Goal: Task Accomplishment & Management: Manage account settings

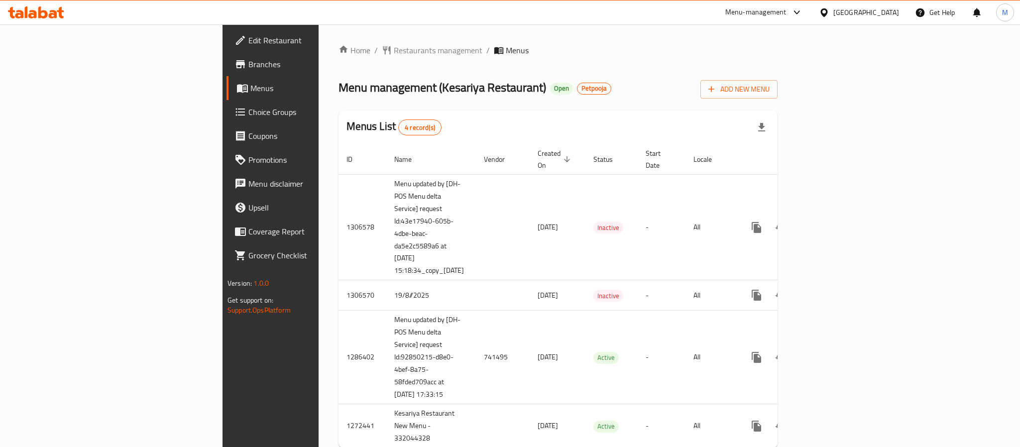
click at [248, 69] on span "Branches" at bounding box center [316, 64] width 136 height 12
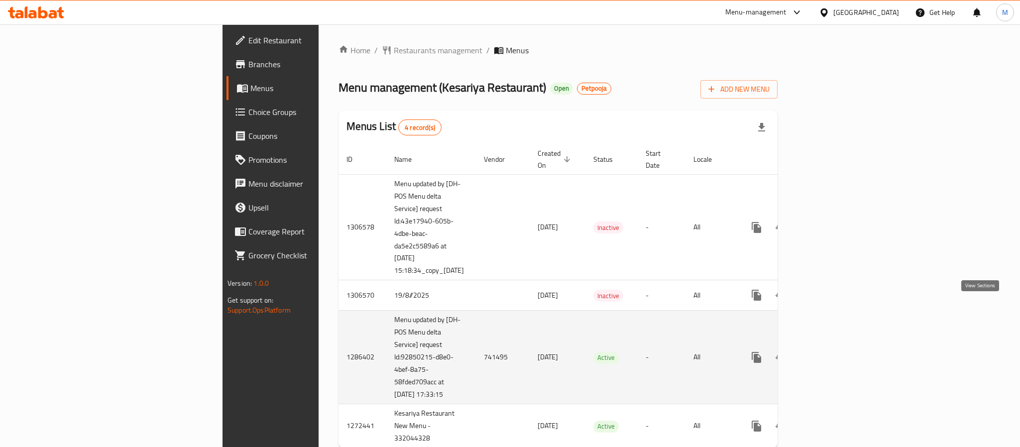
click at [834, 351] on icon "enhanced table" at bounding box center [828, 357] width 12 height 12
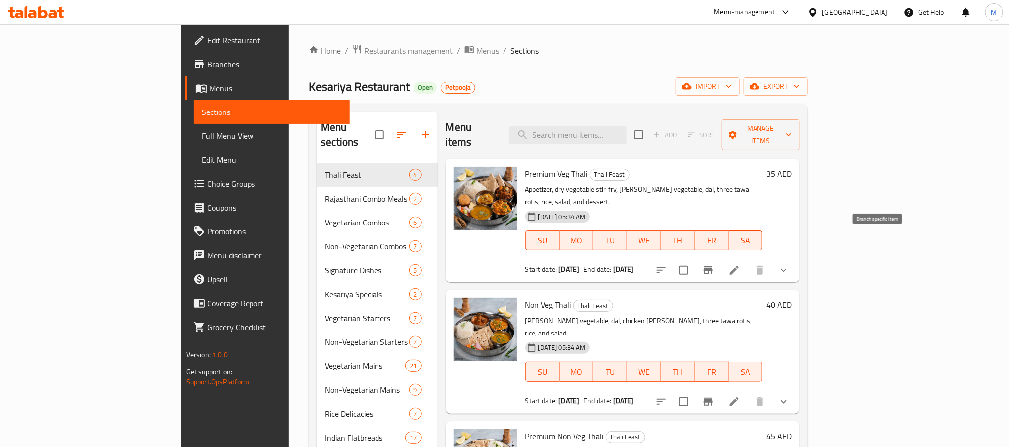
click at [714, 264] on icon "Branch-specific-item" at bounding box center [708, 270] width 12 height 12
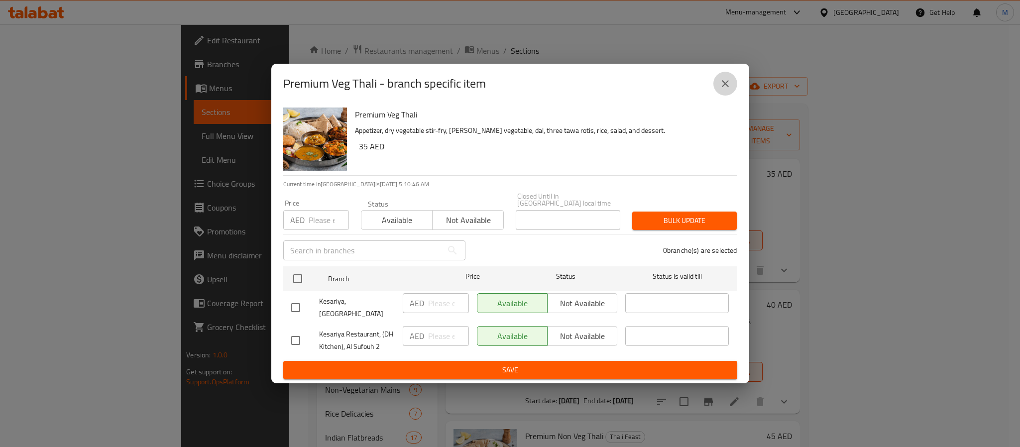
click at [731, 90] on button "close" at bounding box center [725, 84] width 24 height 24
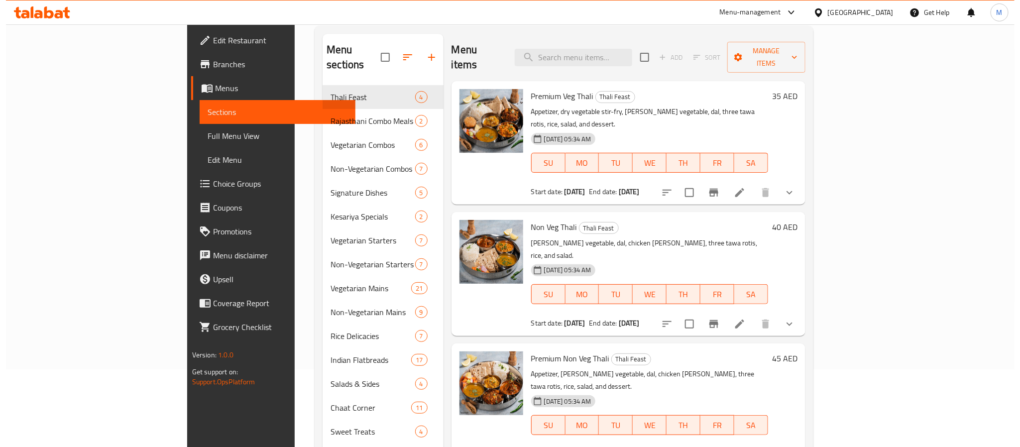
scroll to position [139, 0]
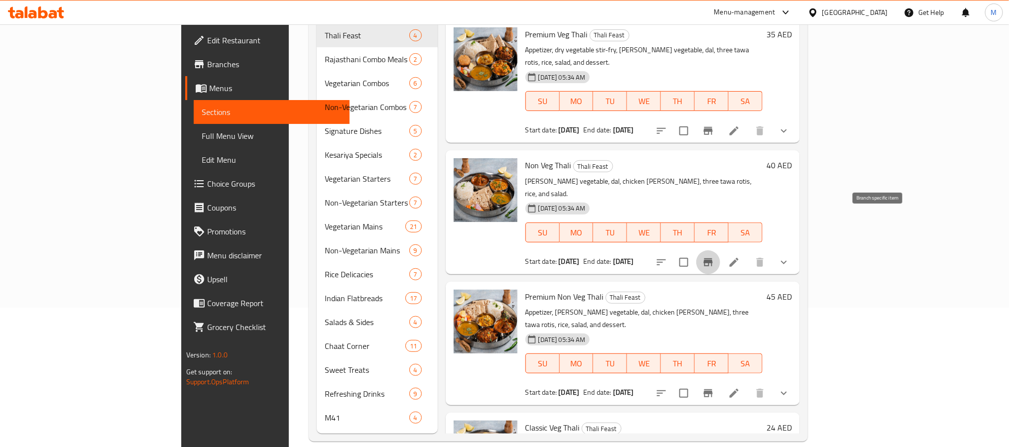
click at [712, 258] on icon "Branch-specific-item" at bounding box center [707, 262] width 9 height 8
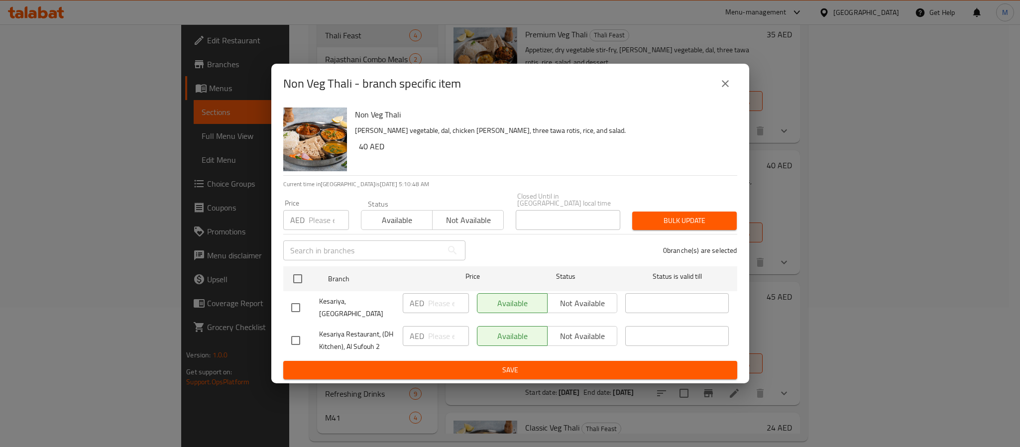
click at [720, 94] on button "close" at bounding box center [725, 84] width 24 height 24
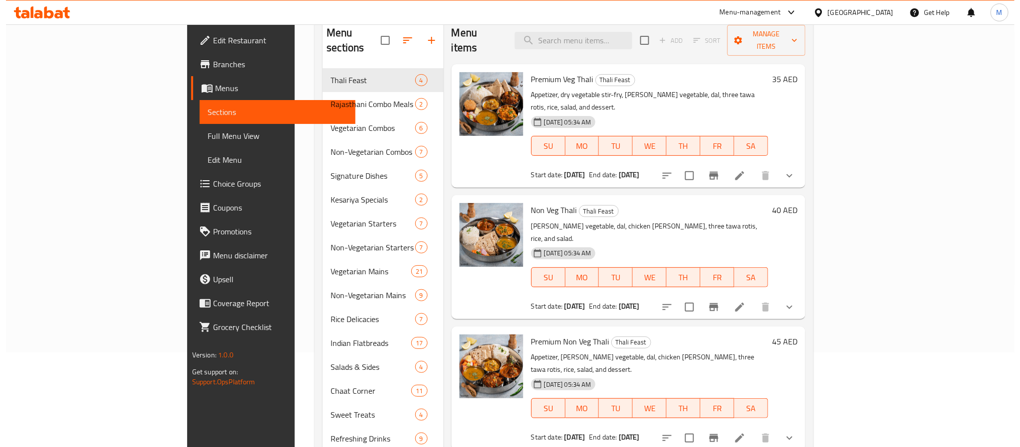
scroll to position [0, 0]
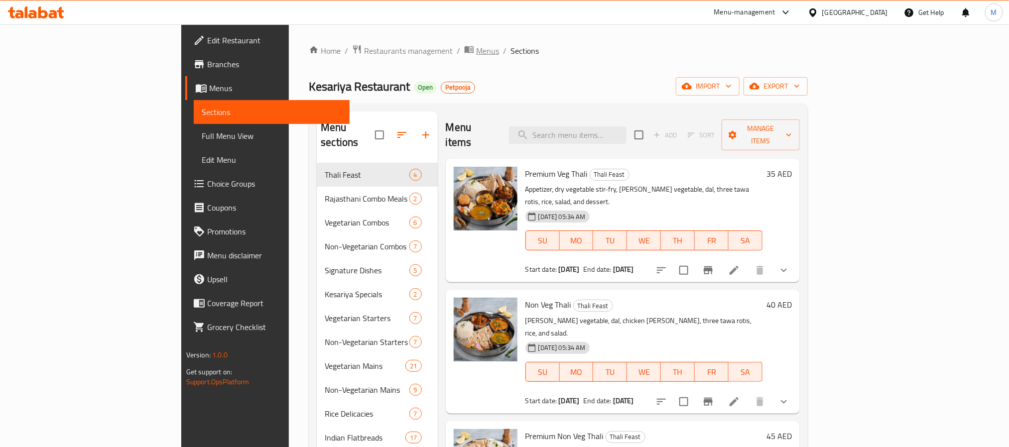
click at [476, 51] on span "Menus" at bounding box center [487, 51] width 23 height 12
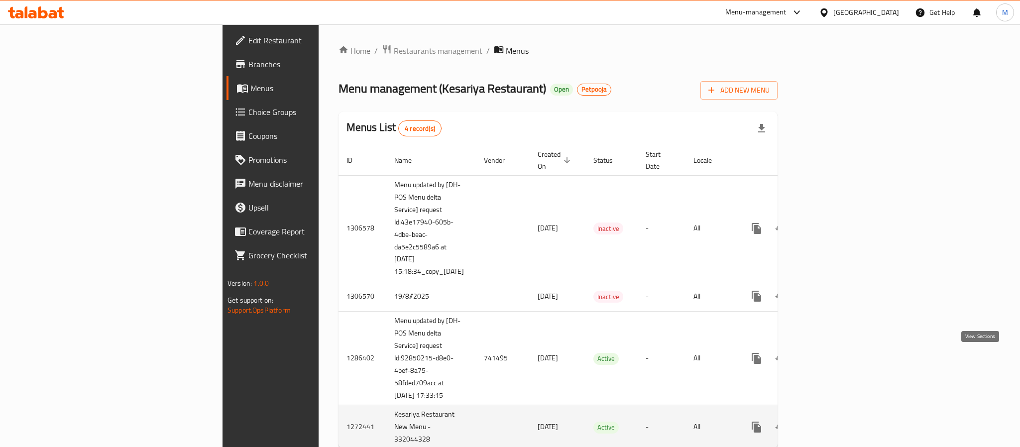
click at [834, 421] on icon "enhanced table" at bounding box center [828, 427] width 12 height 12
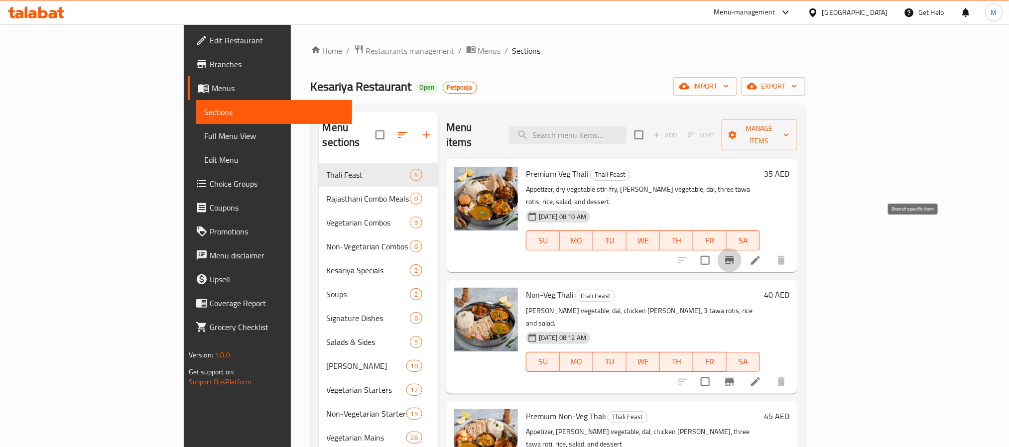
click at [735, 254] on icon "Branch-specific-item" at bounding box center [729, 260] width 12 height 12
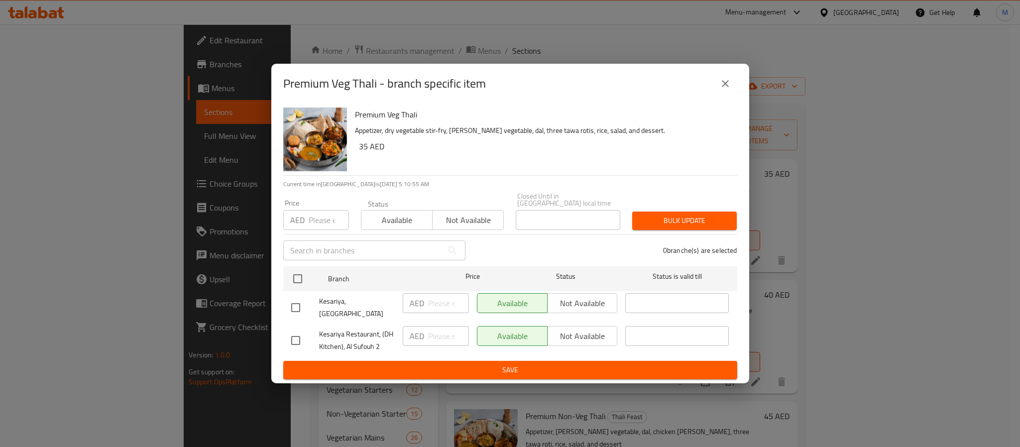
click at [731, 82] on button "close" at bounding box center [725, 84] width 24 height 24
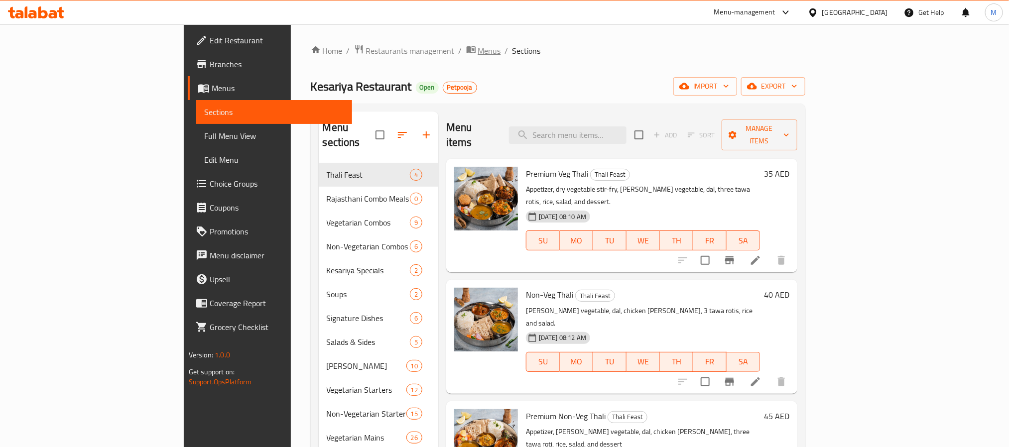
click at [478, 53] on span "Menus" at bounding box center [489, 51] width 23 height 12
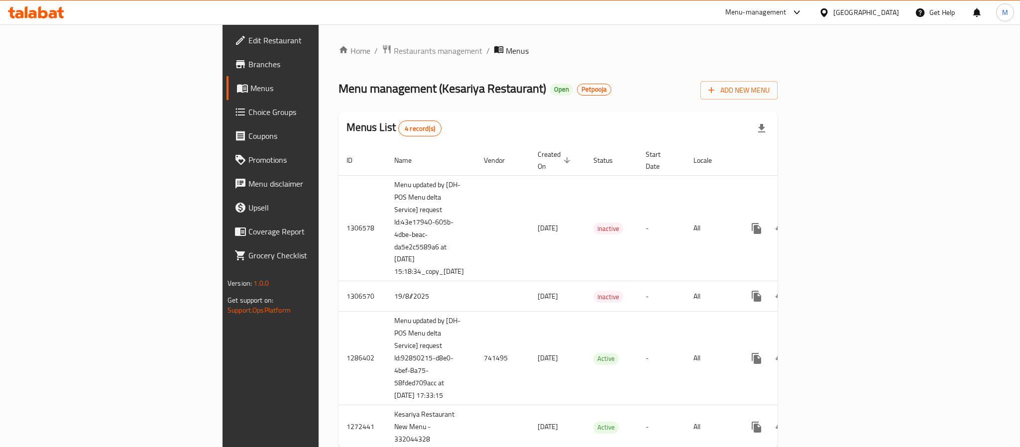
click at [248, 61] on span "Branches" at bounding box center [316, 64] width 136 height 12
click at [841, 17] on div "[GEOGRAPHIC_DATA]" at bounding box center [866, 12] width 66 height 11
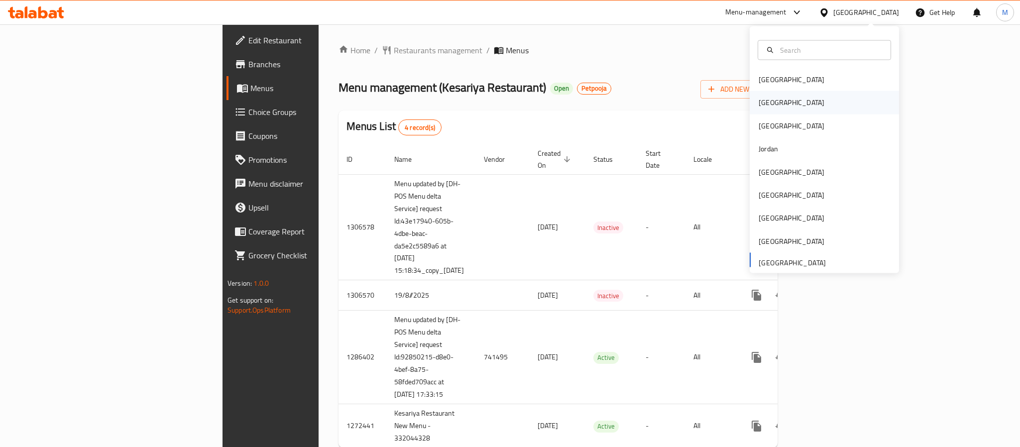
click at [759, 105] on div "Egypt" at bounding box center [792, 102] width 66 height 11
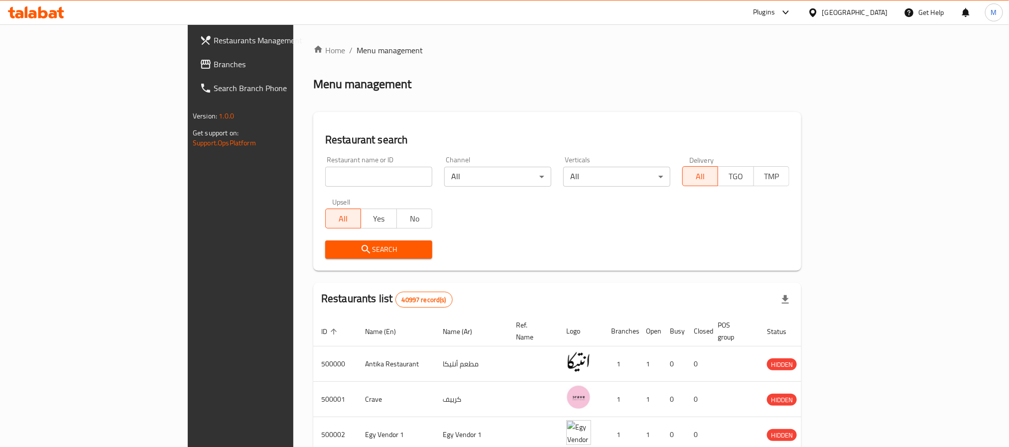
click at [319, 187] on div "Restaurant name or ID Restaurant name or ID" at bounding box center [378, 171] width 119 height 42
click at [325, 173] on input "search" at bounding box center [378, 177] width 107 height 20
paste input "502407"
type input "502407"
click button "Search" at bounding box center [378, 249] width 107 height 18
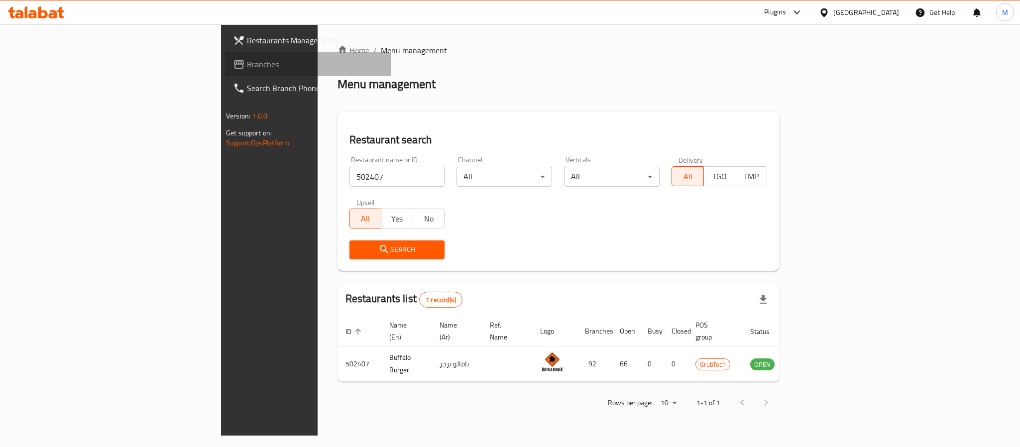
click at [247, 58] on span "Branches" at bounding box center [315, 64] width 136 height 12
